Goal: Task Accomplishment & Management: Manage account settings

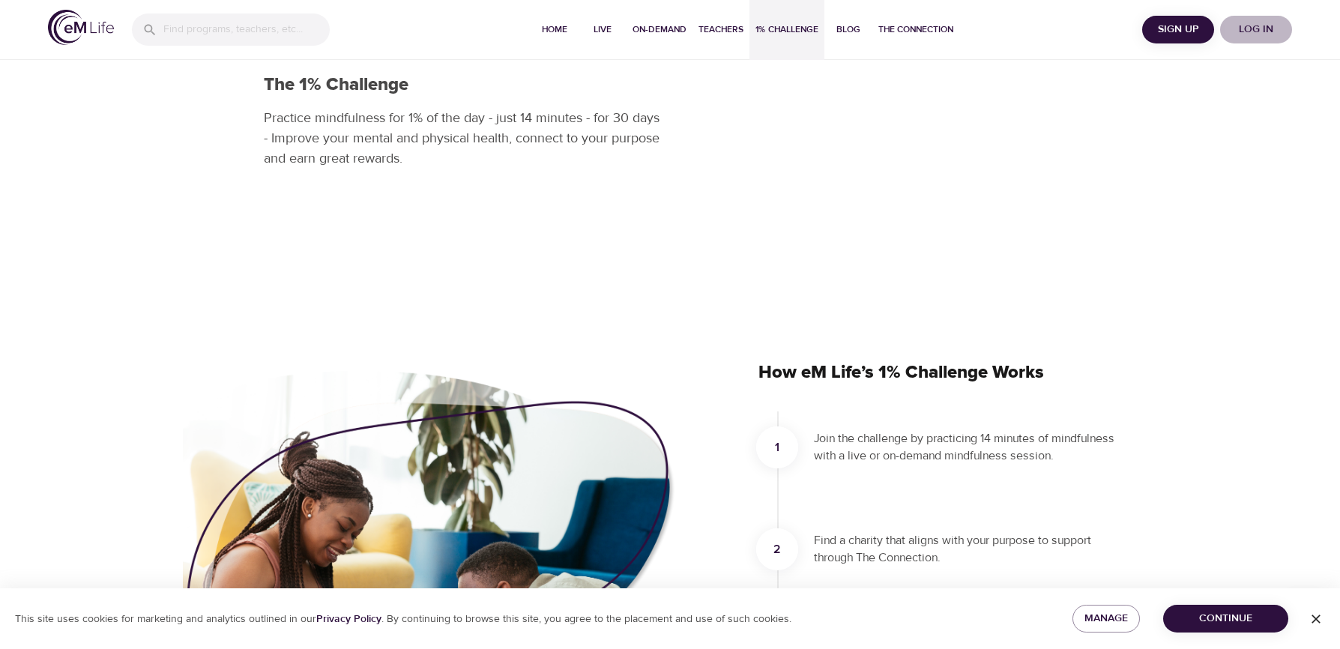
click at [1260, 23] on span "Log in" at bounding box center [1256, 29] width 60 height 19
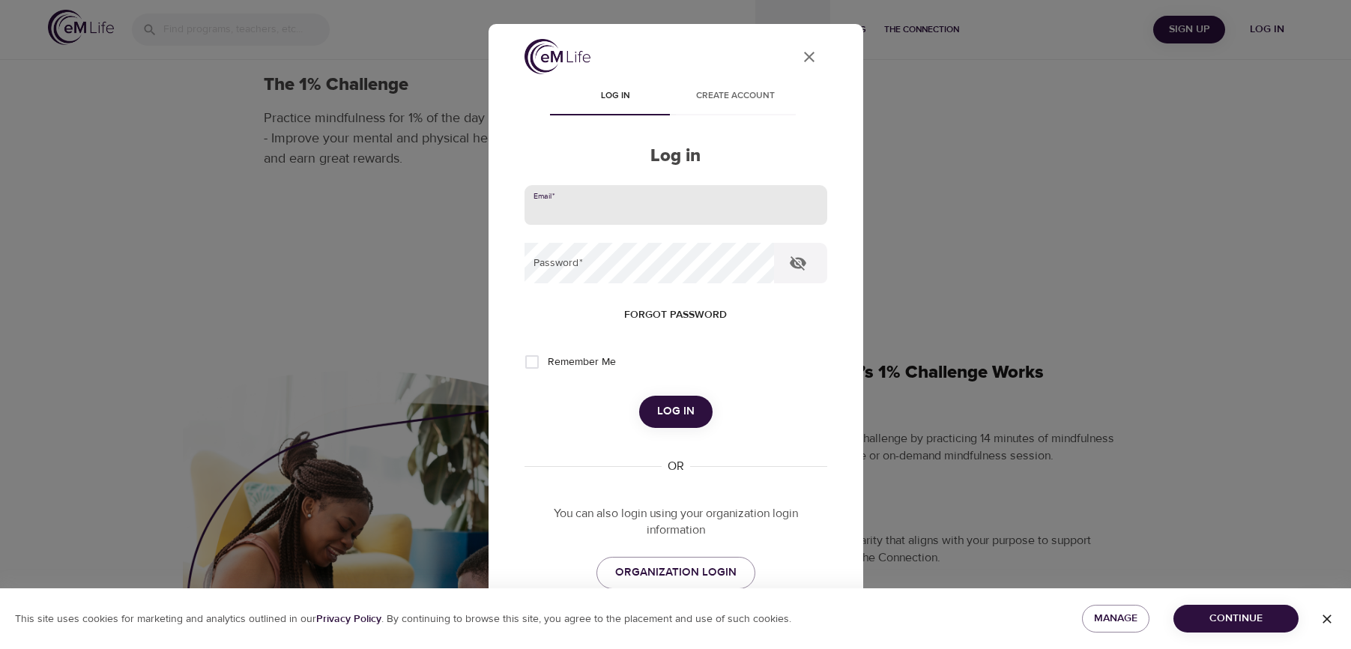
click at [623, 199] on input "email" at bounding box center [675, 205] width 303 height 40
type input "[EMAIL_ADDRESS][DOMAIN_NAME]"
click at [639, 396] on button "Log in" at bounding box center [675, 411] width 73 height 31
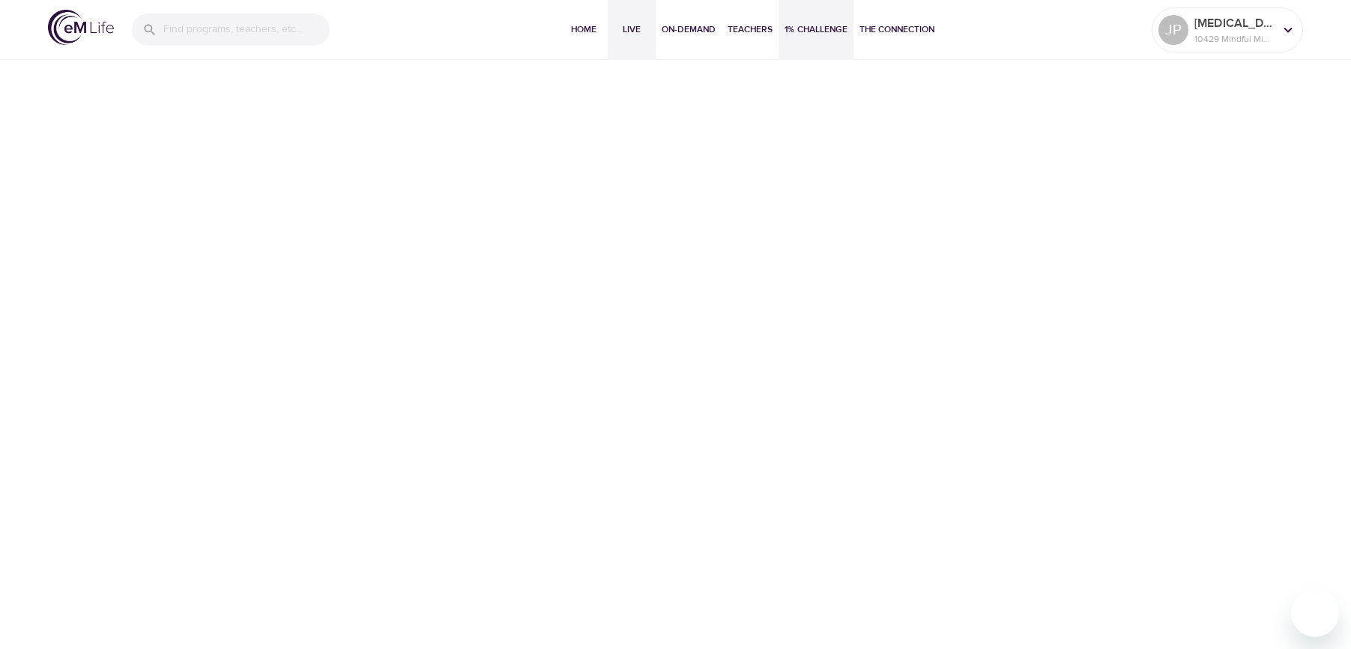
click at [634, 29] on span "Live" at bounding box center [632, 30] width 36 height 16
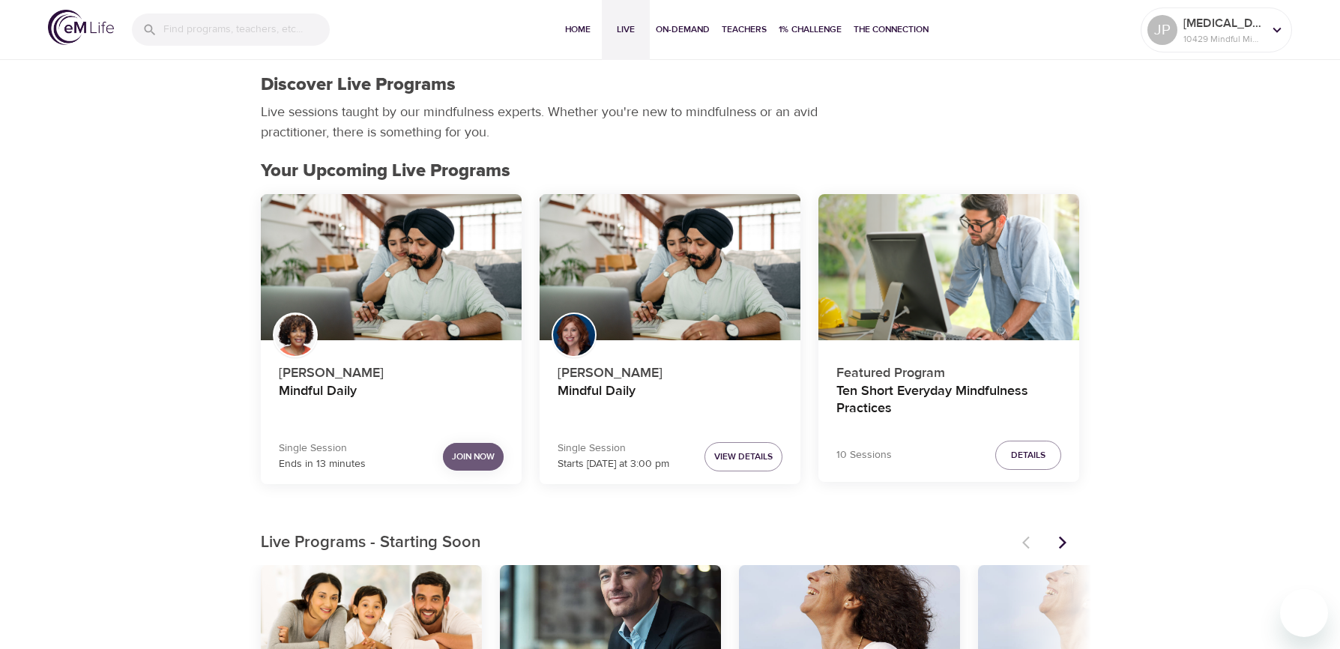
click at [463, 459] on span "Join Now" at bounding box center [473, 457] width 43 height 16
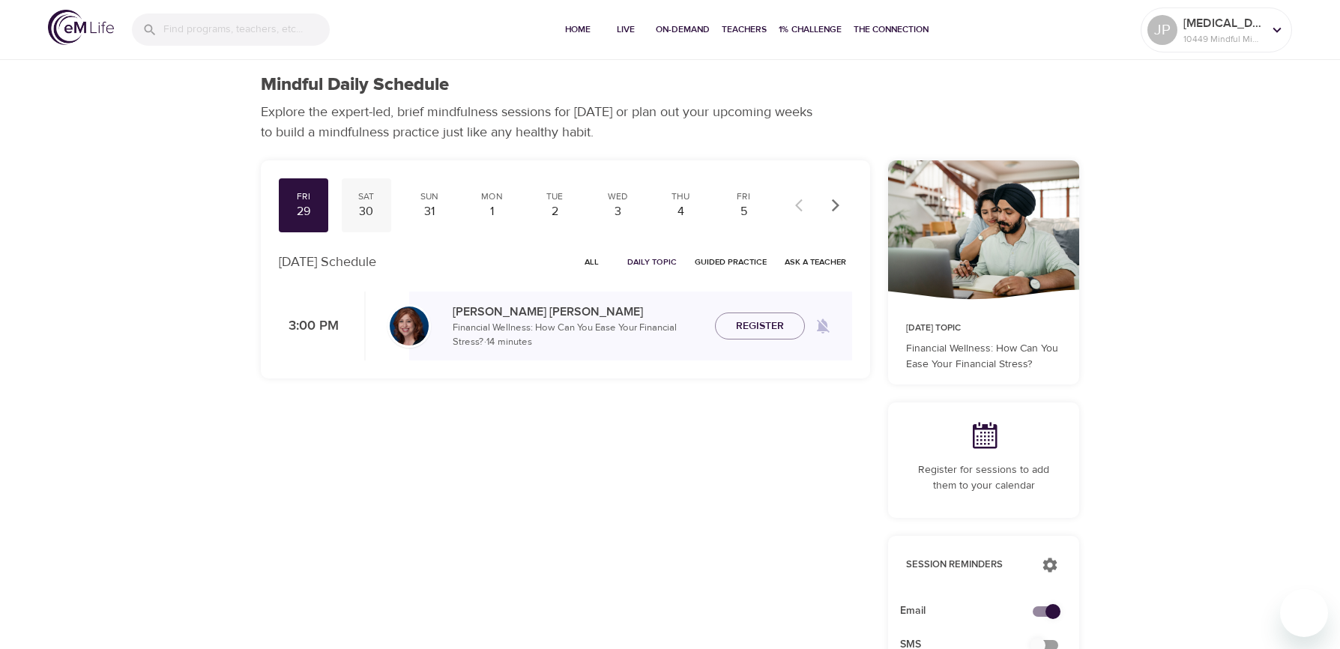
click at [366, 200] on div "Sat" at bounding box center [366, 196] width 37 height 13
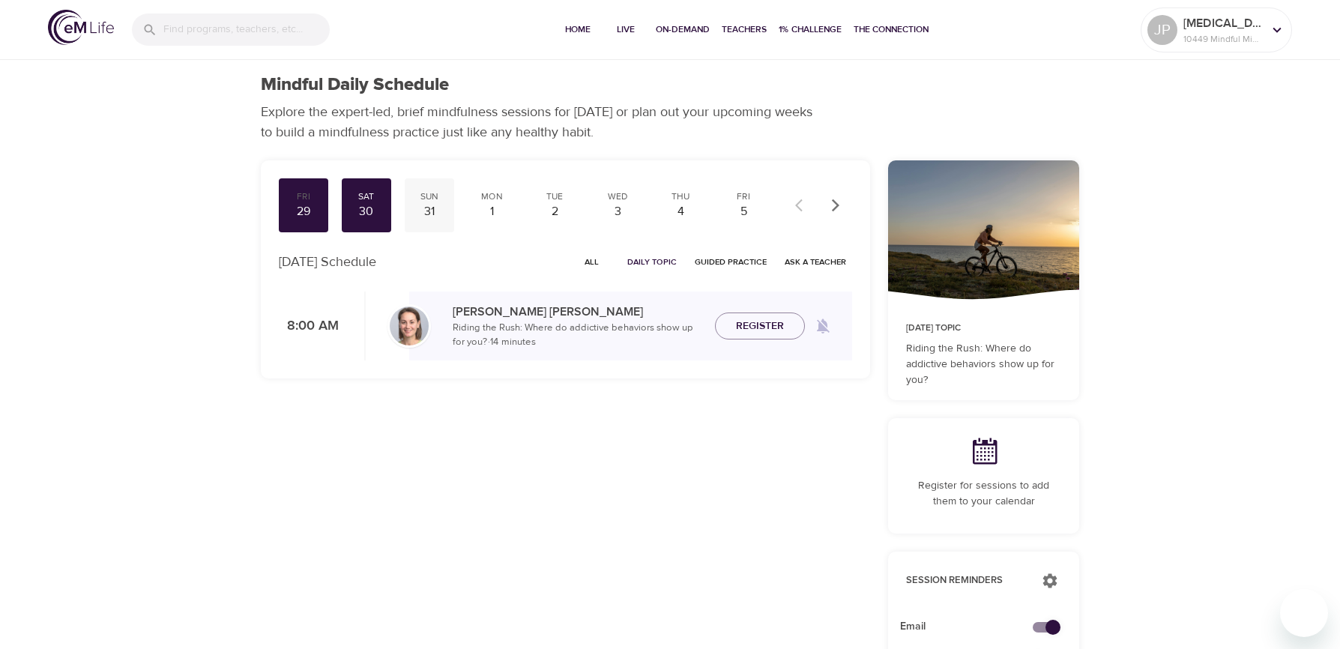
click at [432, 198] on div "Sun" at bounding box center [429, 196] width 37 height 13
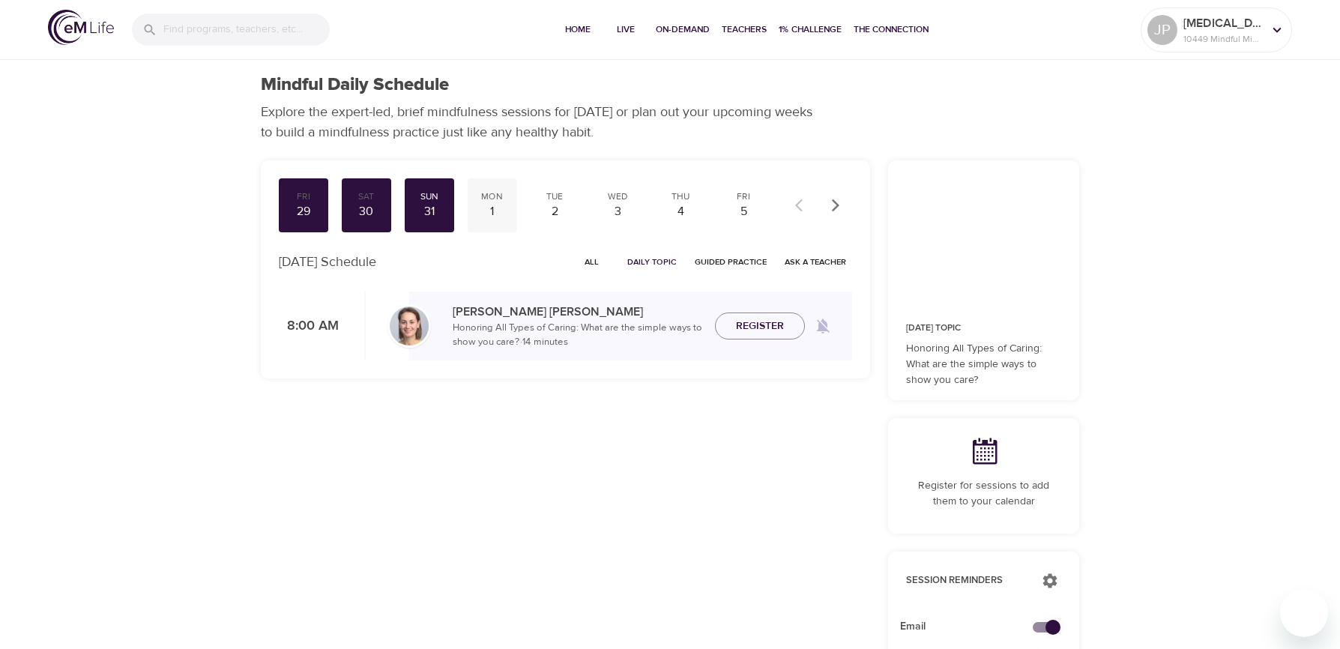
click at [494, 198] on div "Mon" at bounding box center [492, 196] width 37 height 13
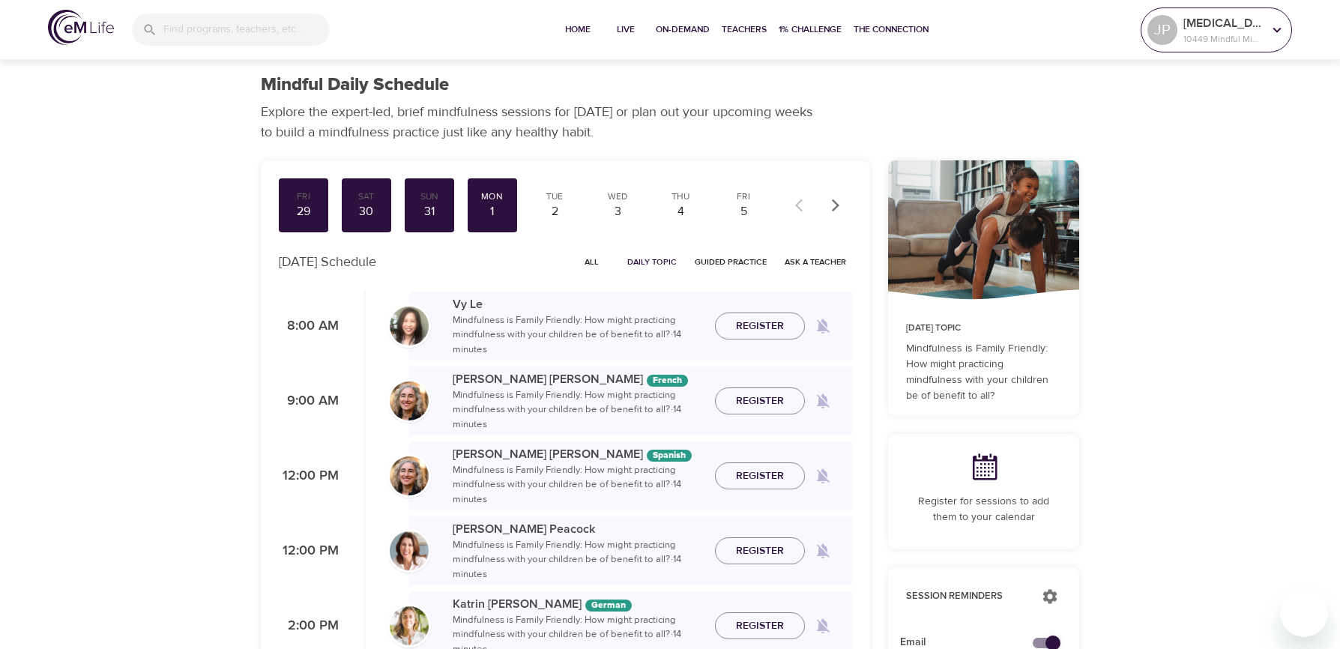
click at [1265, 31] on div "yaz 10449 Mindful Minutes" at bounding box center [1222, 29] width 85 height 37
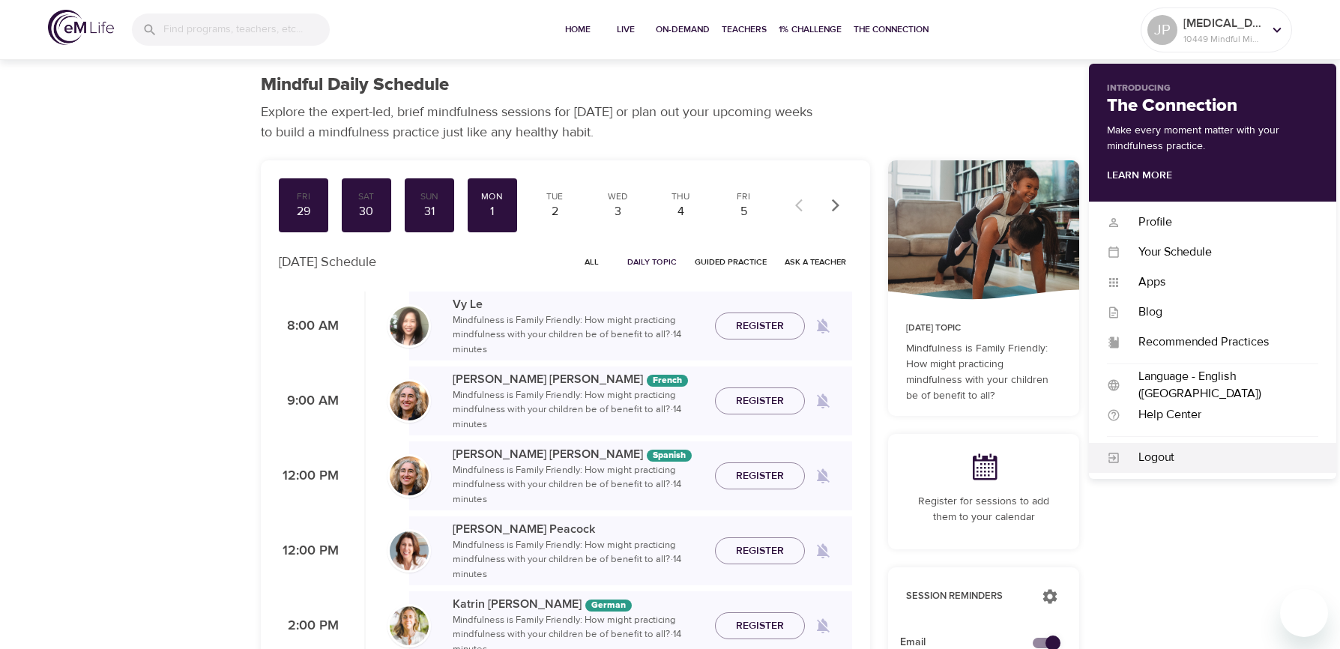
click at [1155, 461] on div "Logout" at bounding box center [1219, 457] width 198 height 17
